Goal: Navigation & Orientation: Find specific page/section

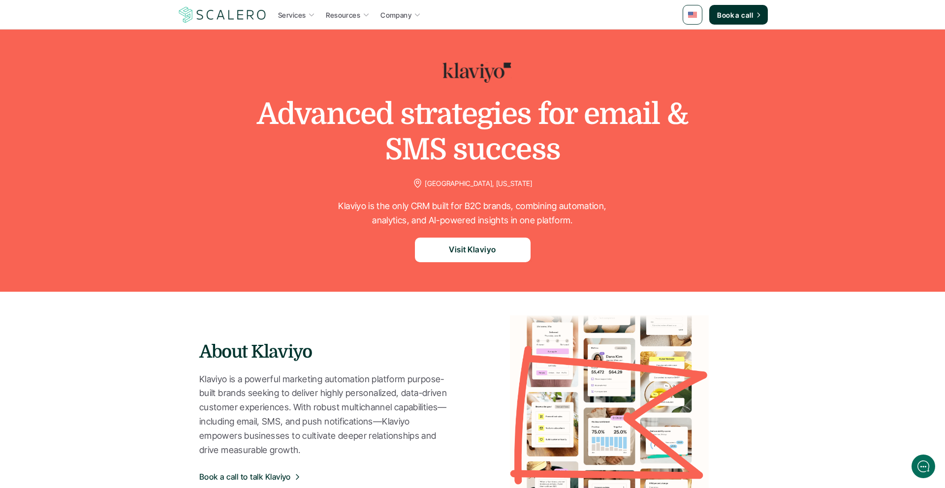
click at [242, 14] on img at bounding box center [222, 14] width 91 height 19
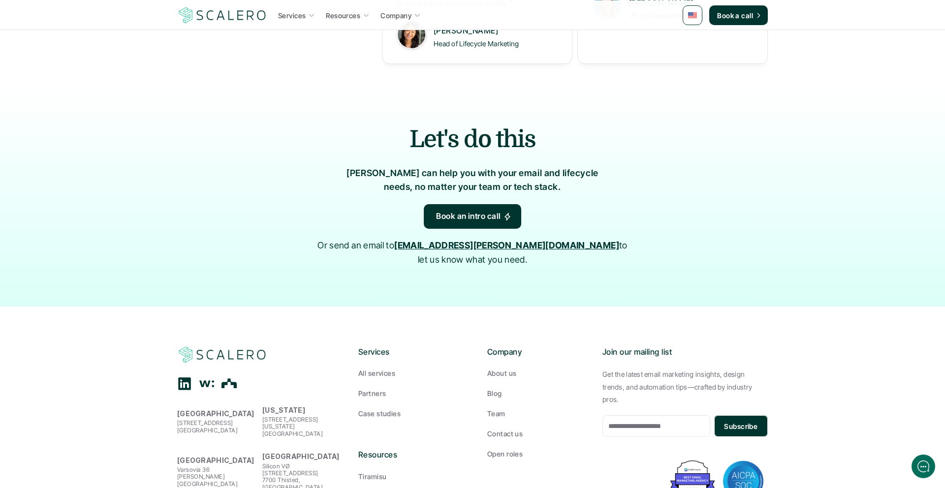
scroll to position [1517, 0]
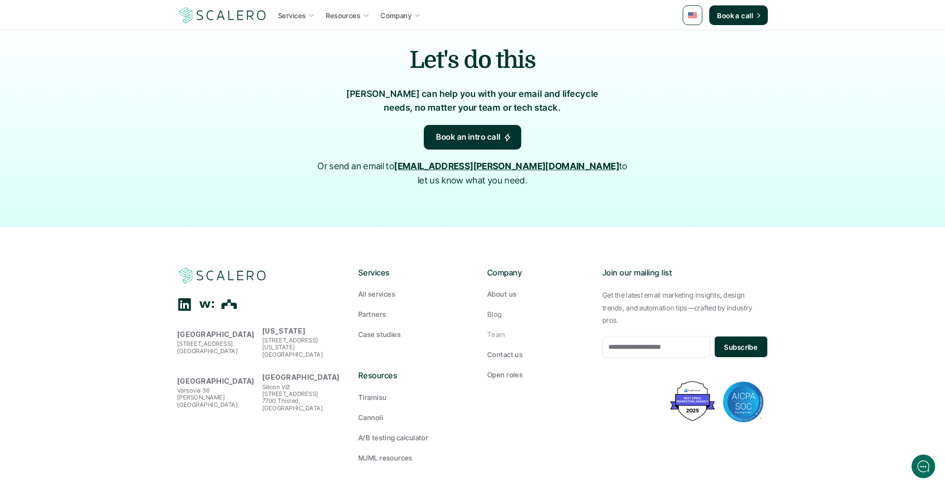
click at [495, 289] on p "About us" at bounding box center [501, 294] width 29 height 10
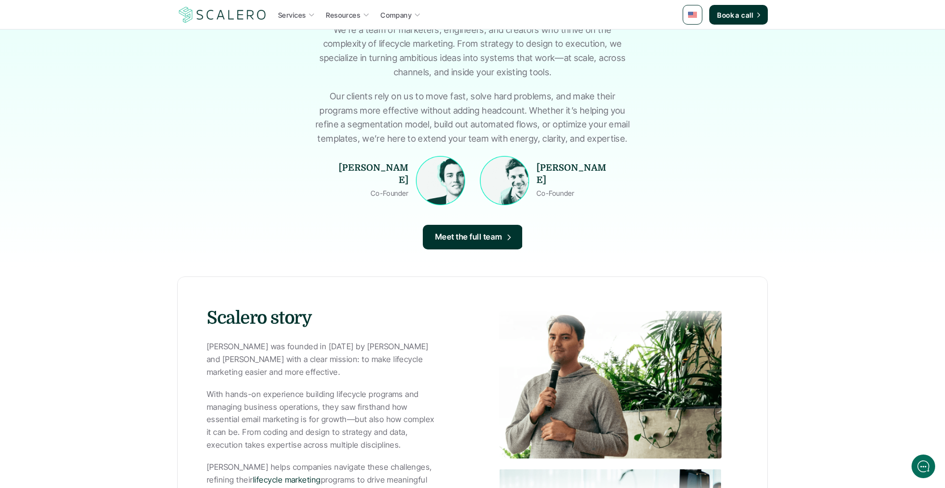
scroll to position [113, 0]
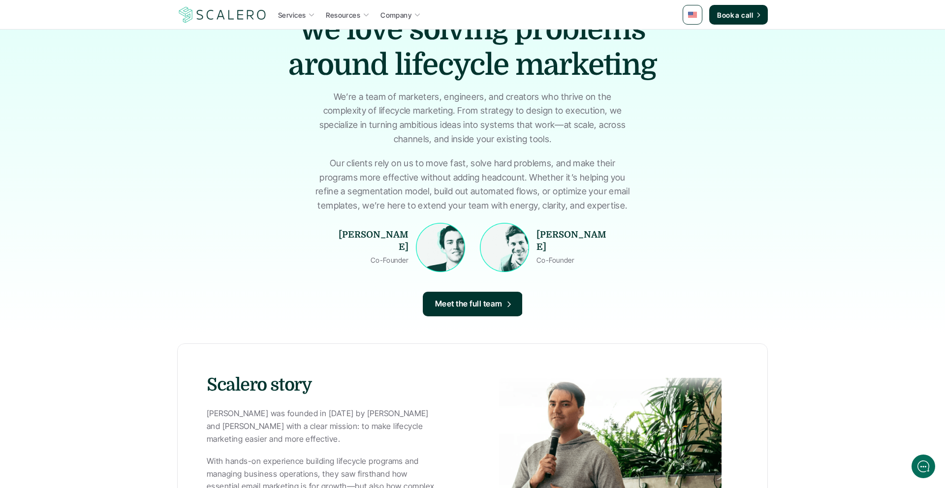
click at [459, 300] on p "Meet the full team" at bounding box center [468, 304] width 67 height 13
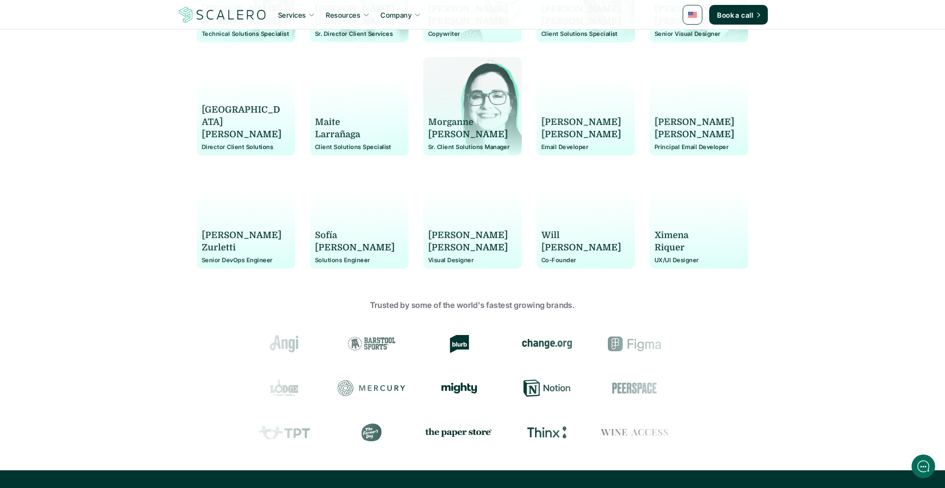
scroll to position [779, 0]
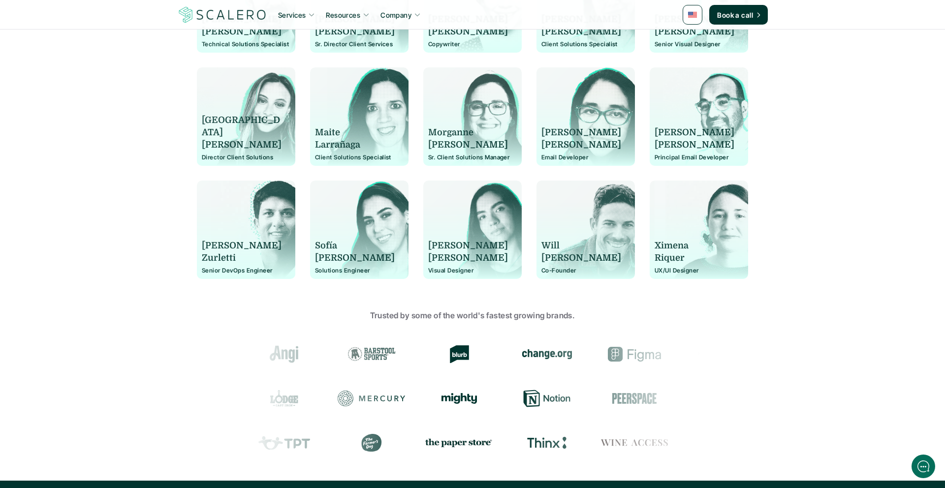
click at [349, 247] on p "Sofía" at bounding box center [355, 246] width 80 height 12
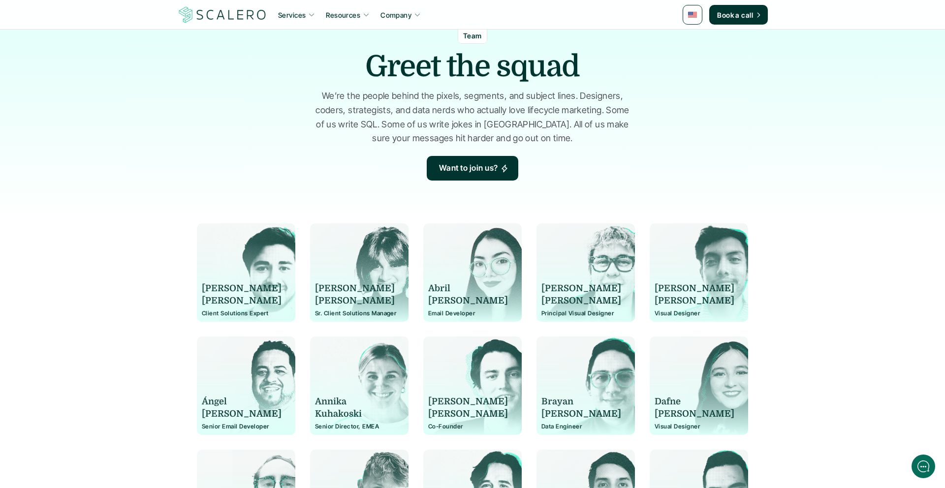
scroll to position [0, 0]
